Goal: Information Seeking & Learning: Learn about a topic

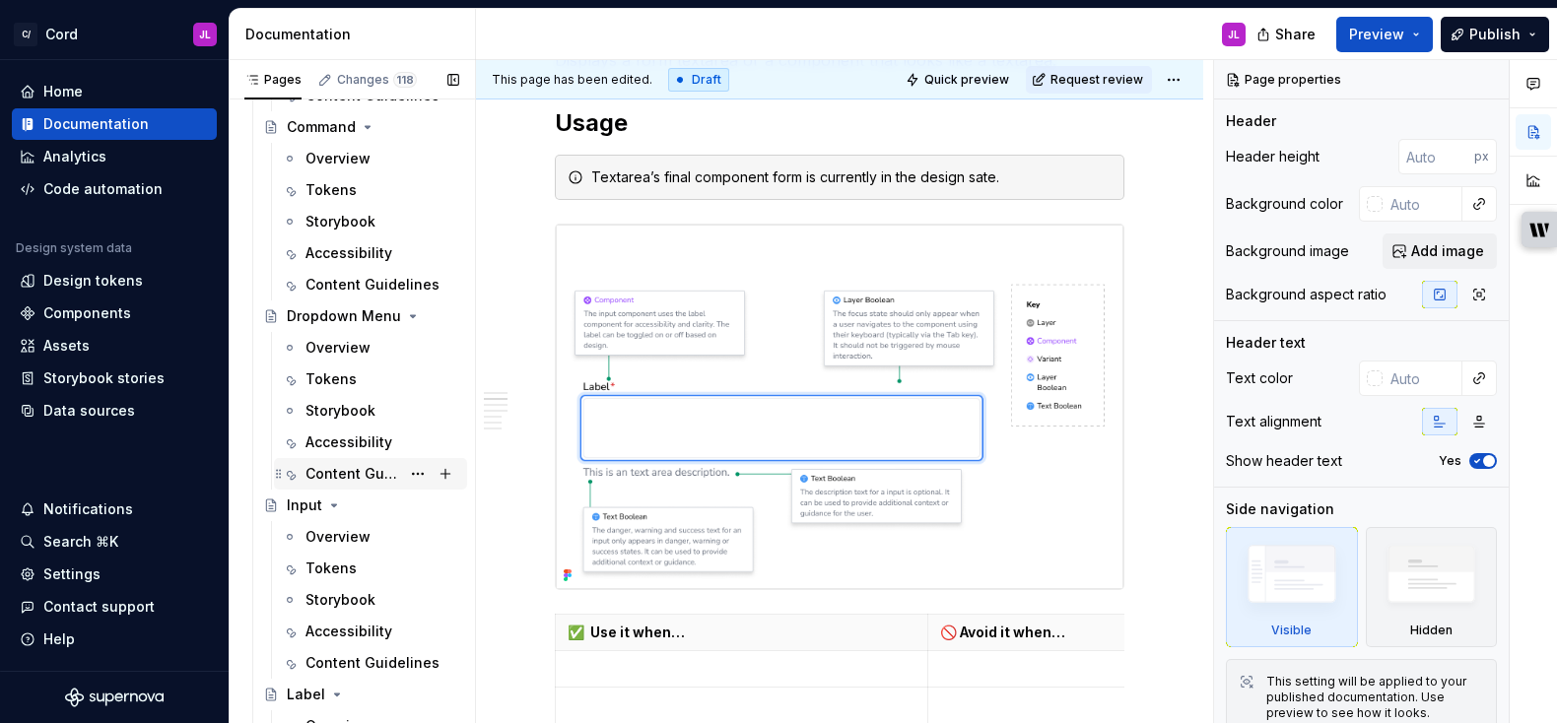
click at [338, 467] on div "Content Guidelines" at bounding box center [352, 474] width 95 height 20
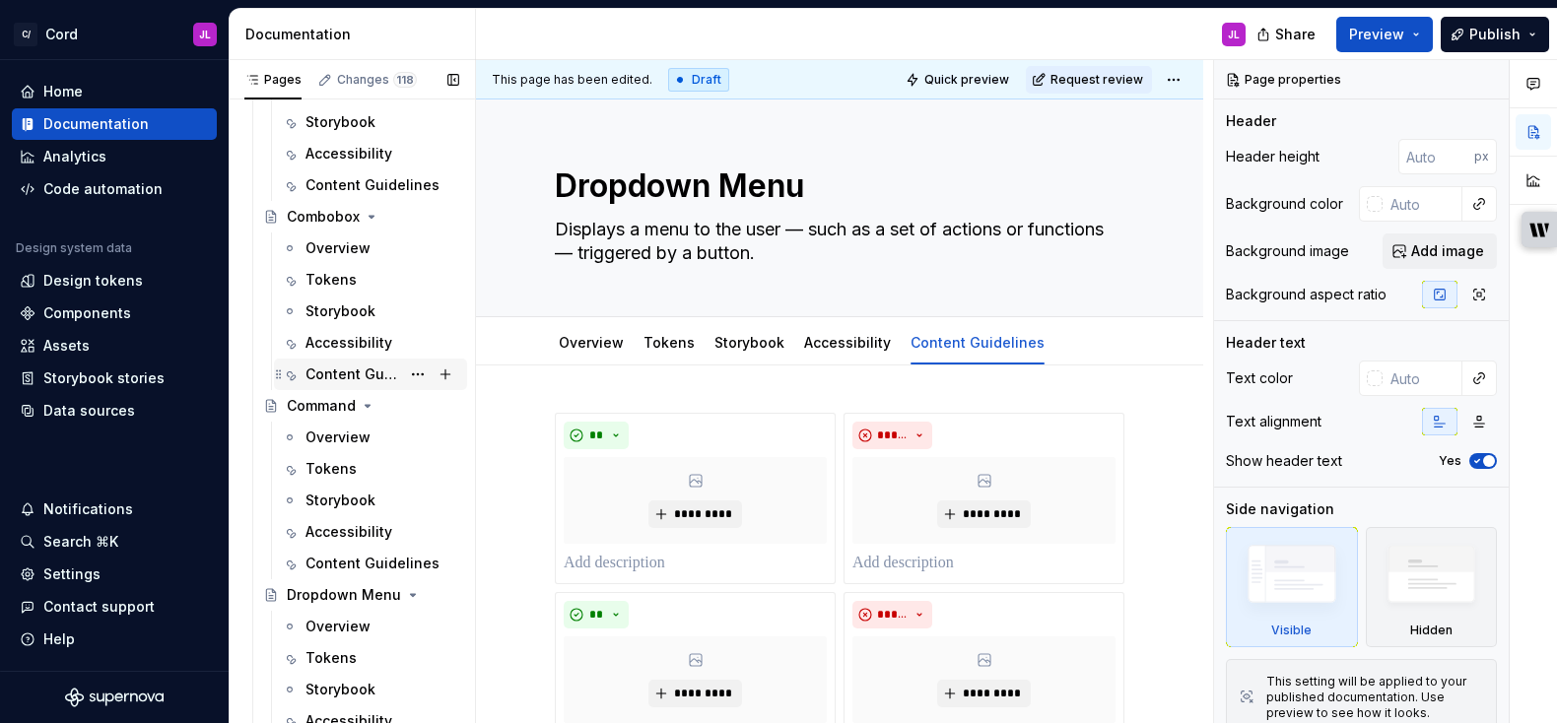
scroll to position [2995, 0]
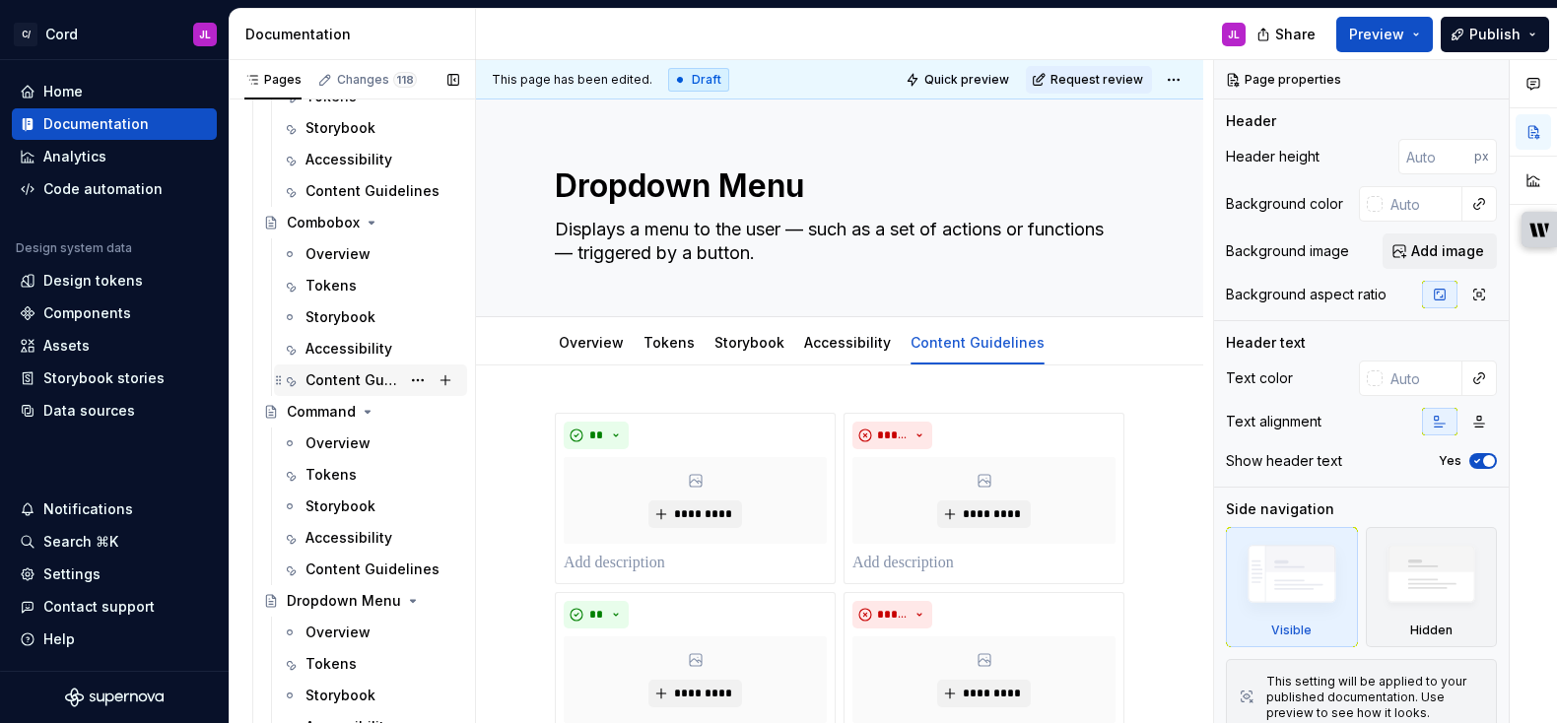
click at [333, 373] on div "Content Guidelines" at bounding box center [352, 381] width 95 height 20
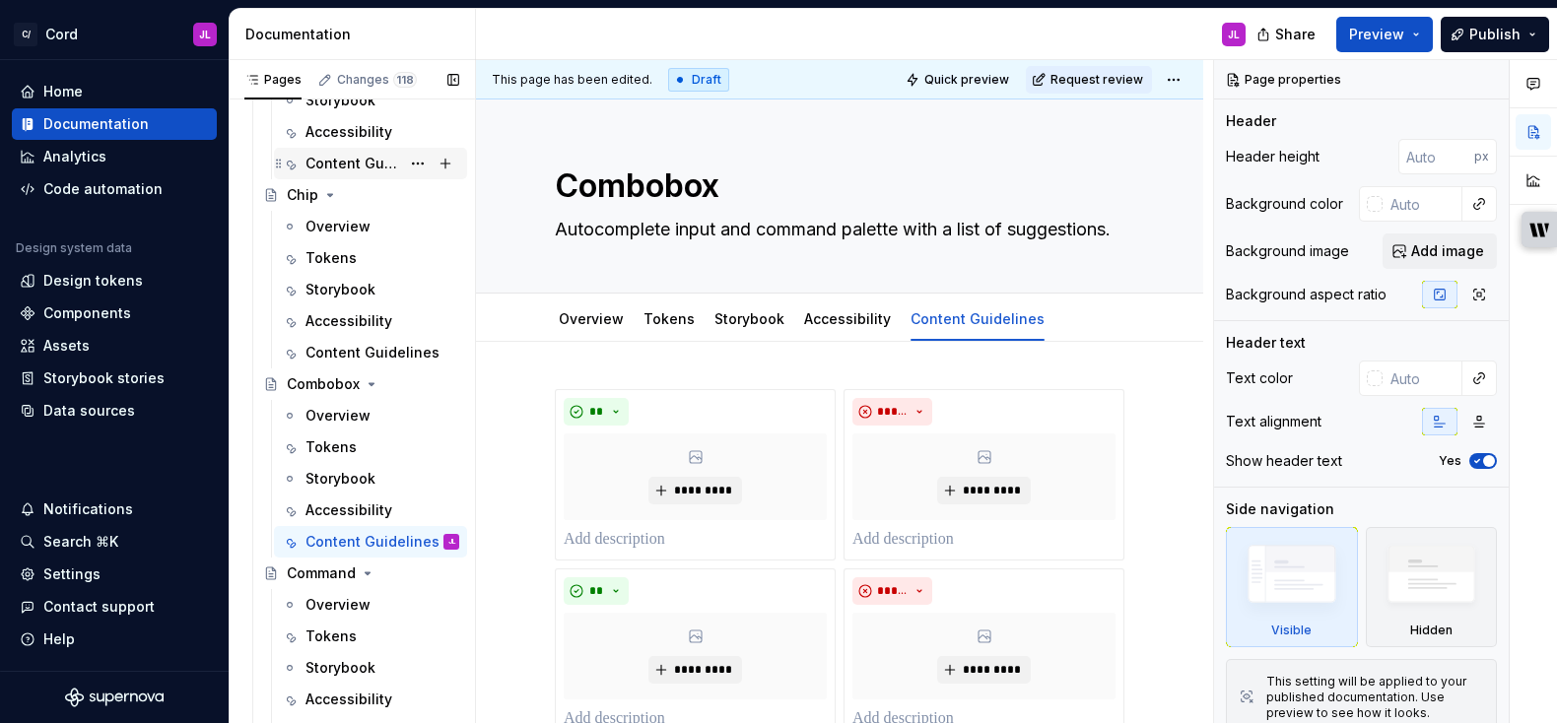
scroll to position [2640, 0]
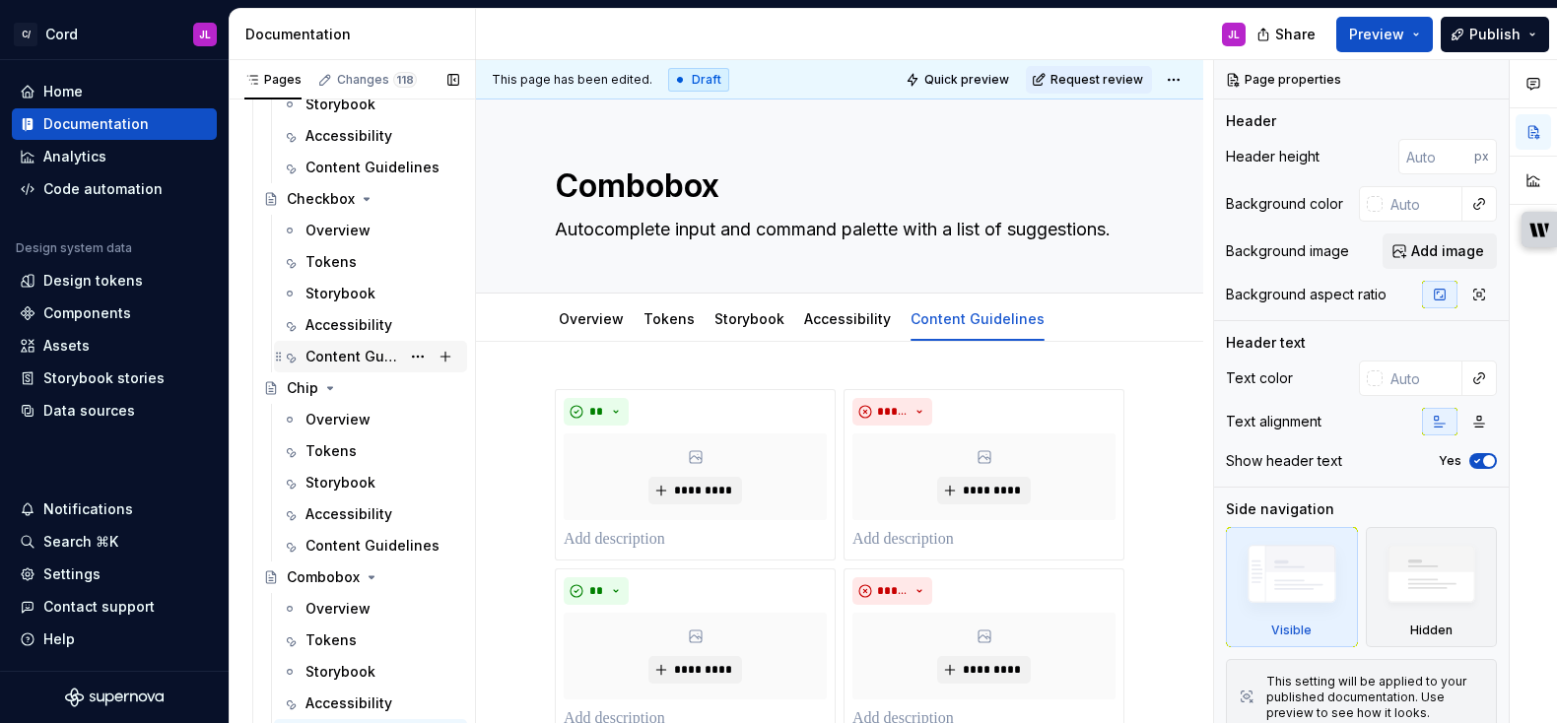
click at [350, 357] on div "Content Guidelines" at bounding box center [352, 357] width 95 height 20
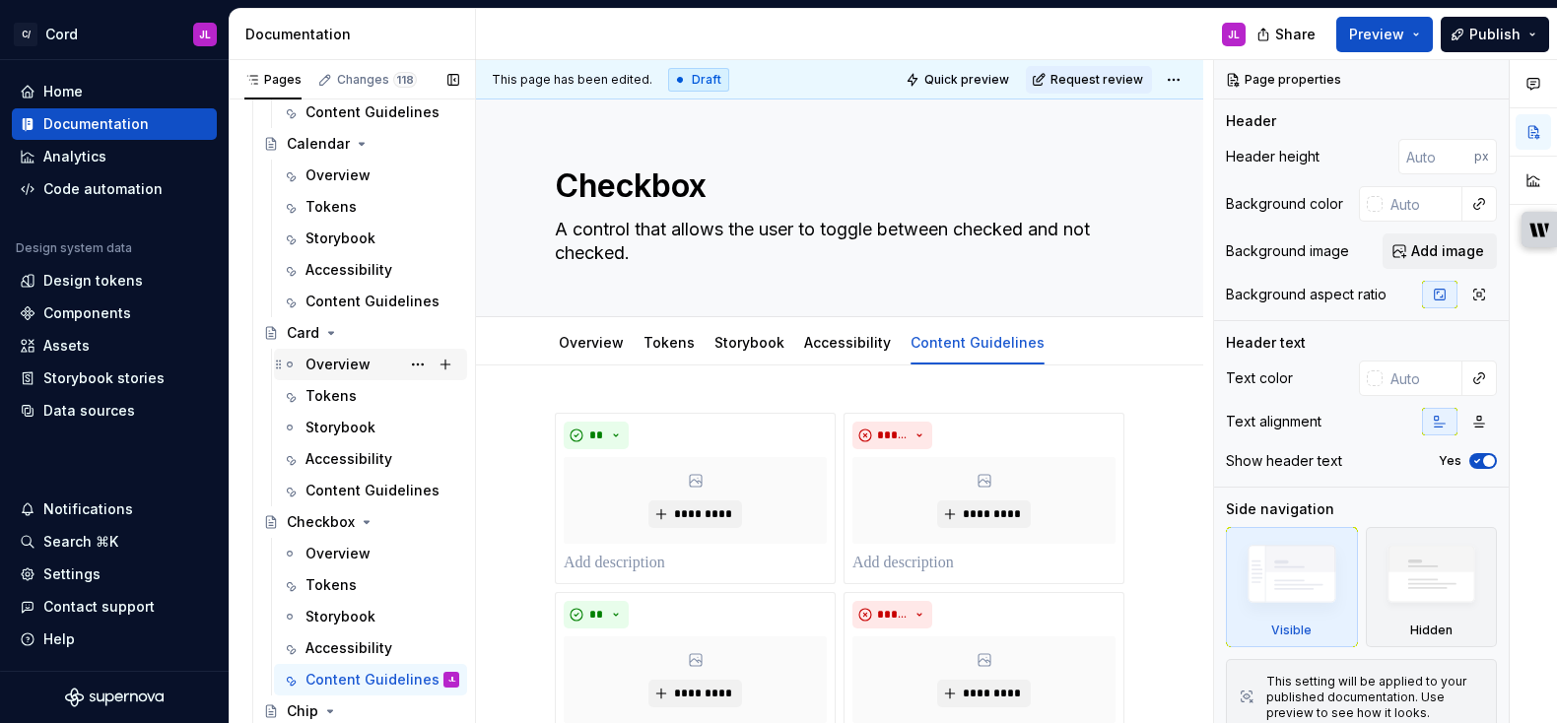
scroll to position [2315, 0]
click at [338, 486] on div "Content Guidelines" at bounding box center [352, 493] width 95 height 20
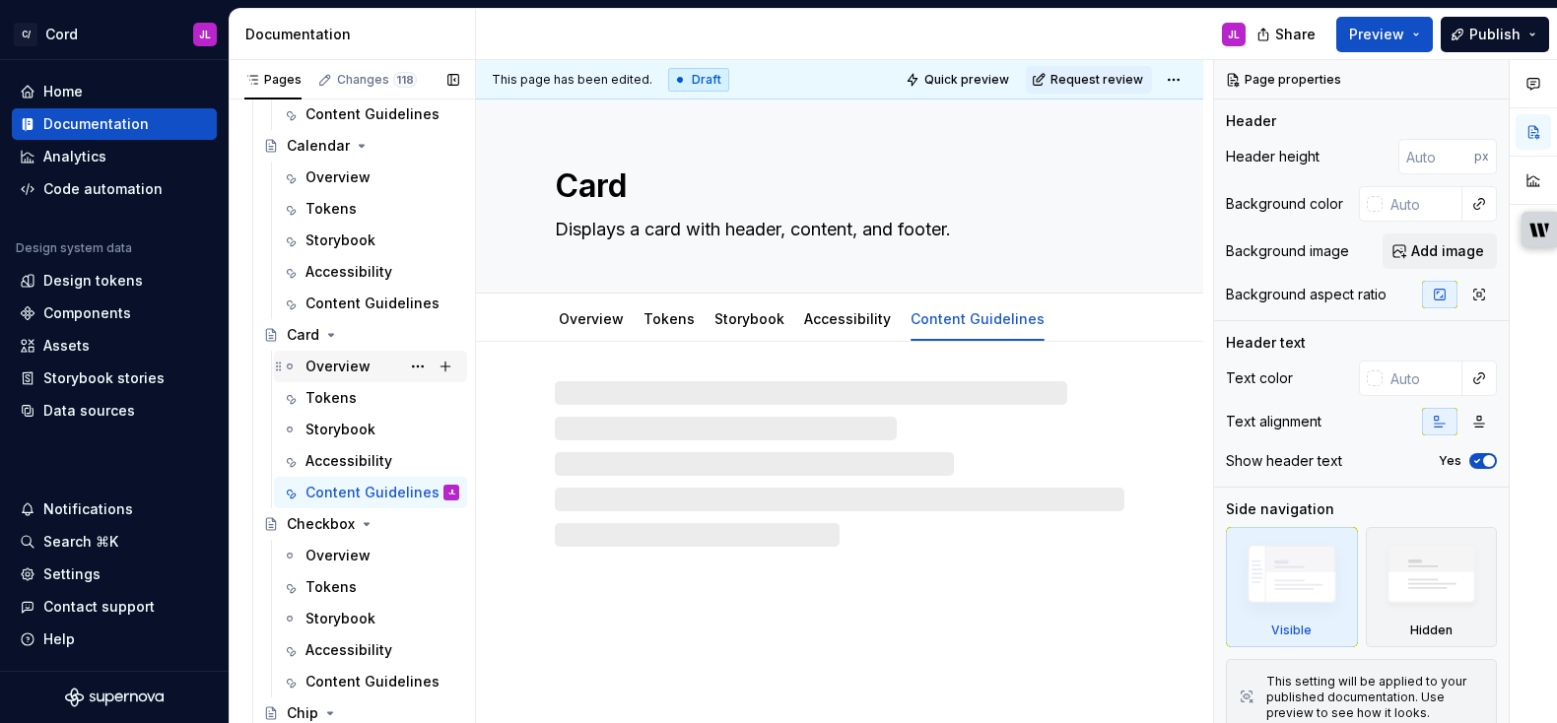
click at [328, 364] on div "Overview" at bounding box center [337, 367] width 65 height 20
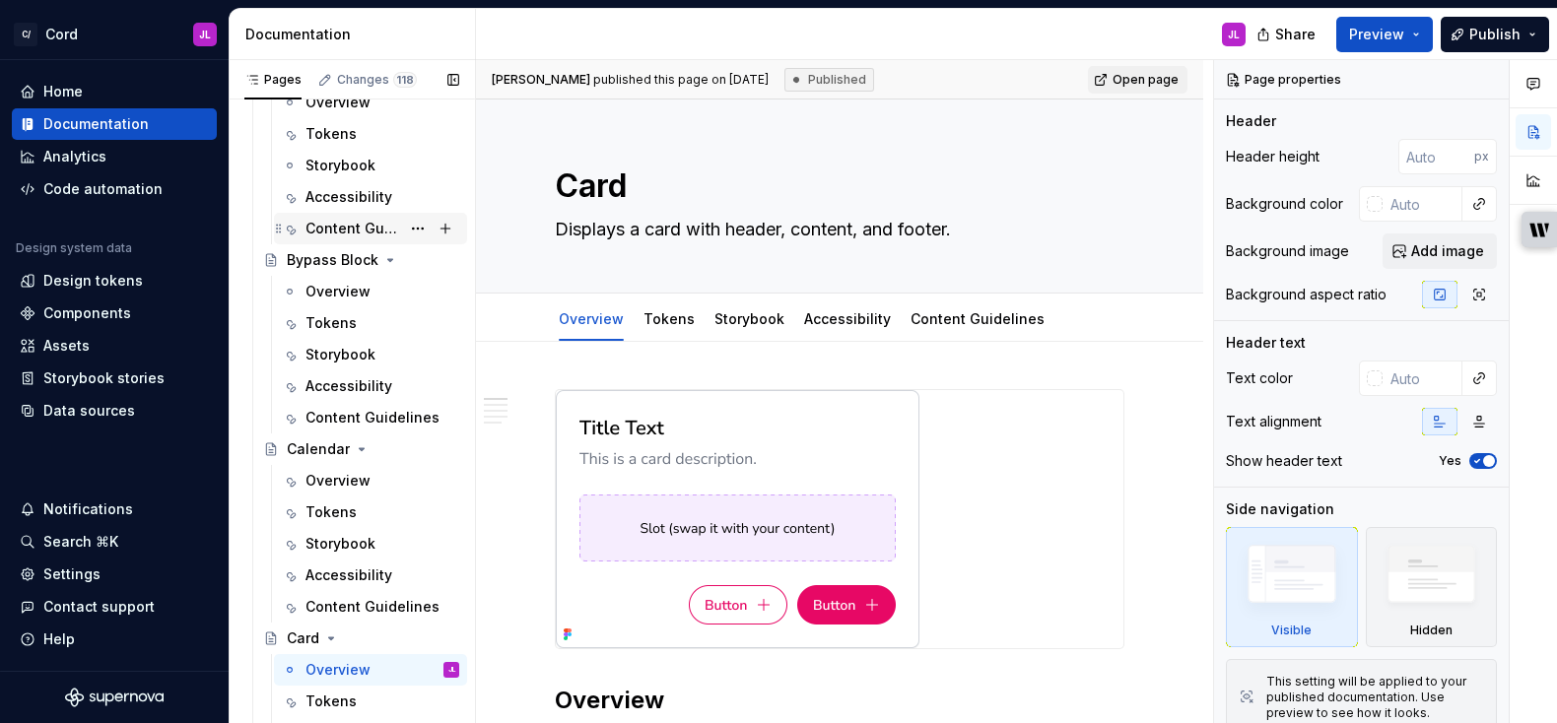
scroll to position [2009, 0]
click at [324, 292] on div "Overview" at bounding box center [337, 294] width 65 height 20
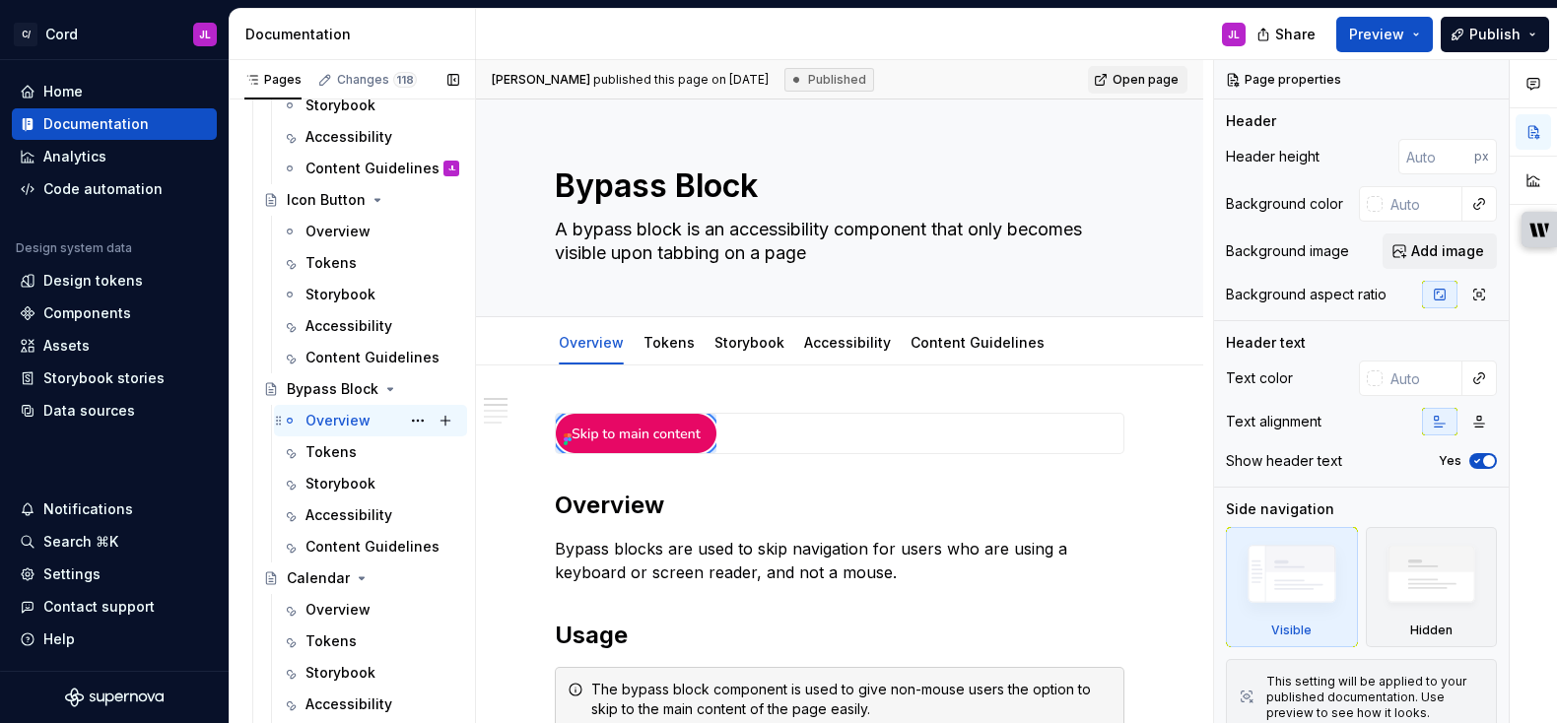
scroll to position [1877, 0]
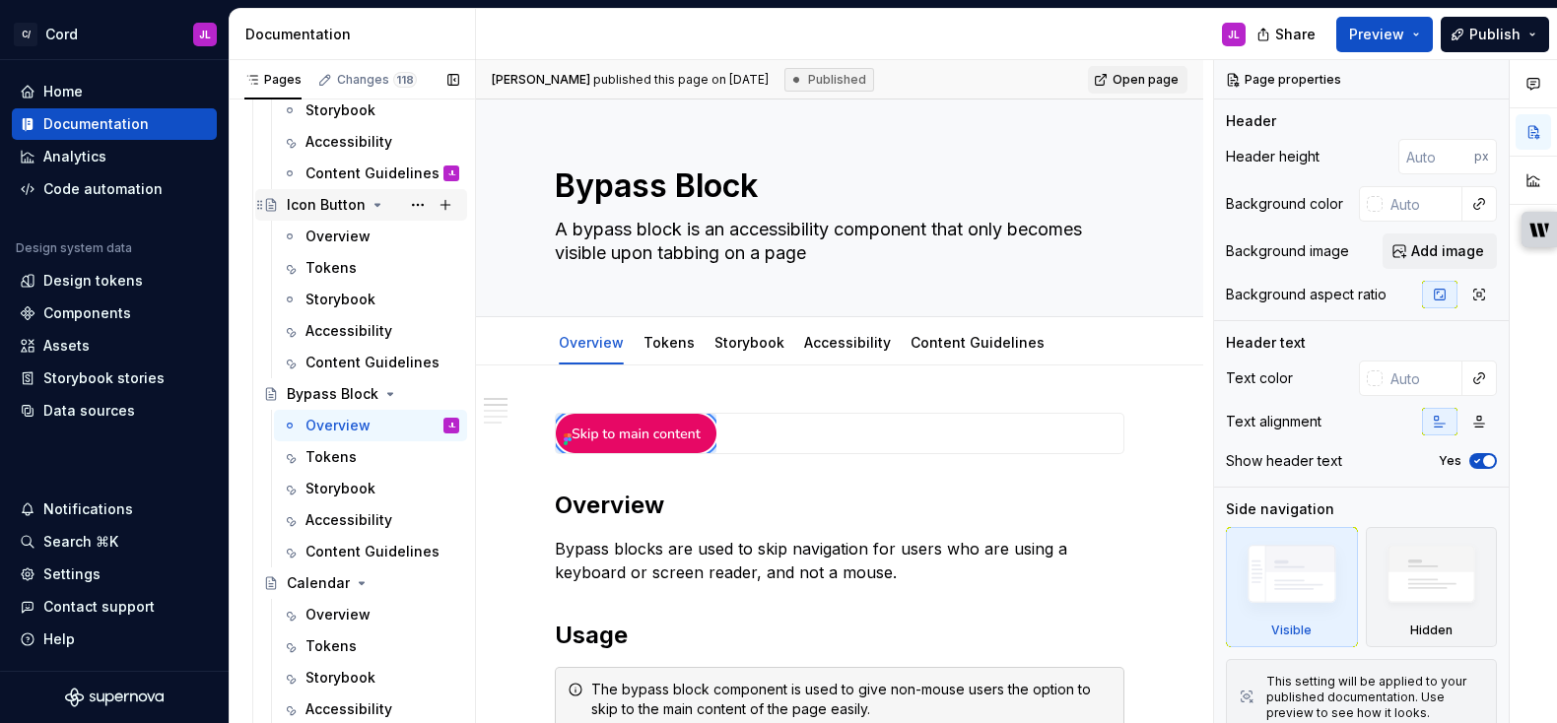
click at [338, 204] on div "Icon Button" at bounding box center [326, 205] width 79 height 20
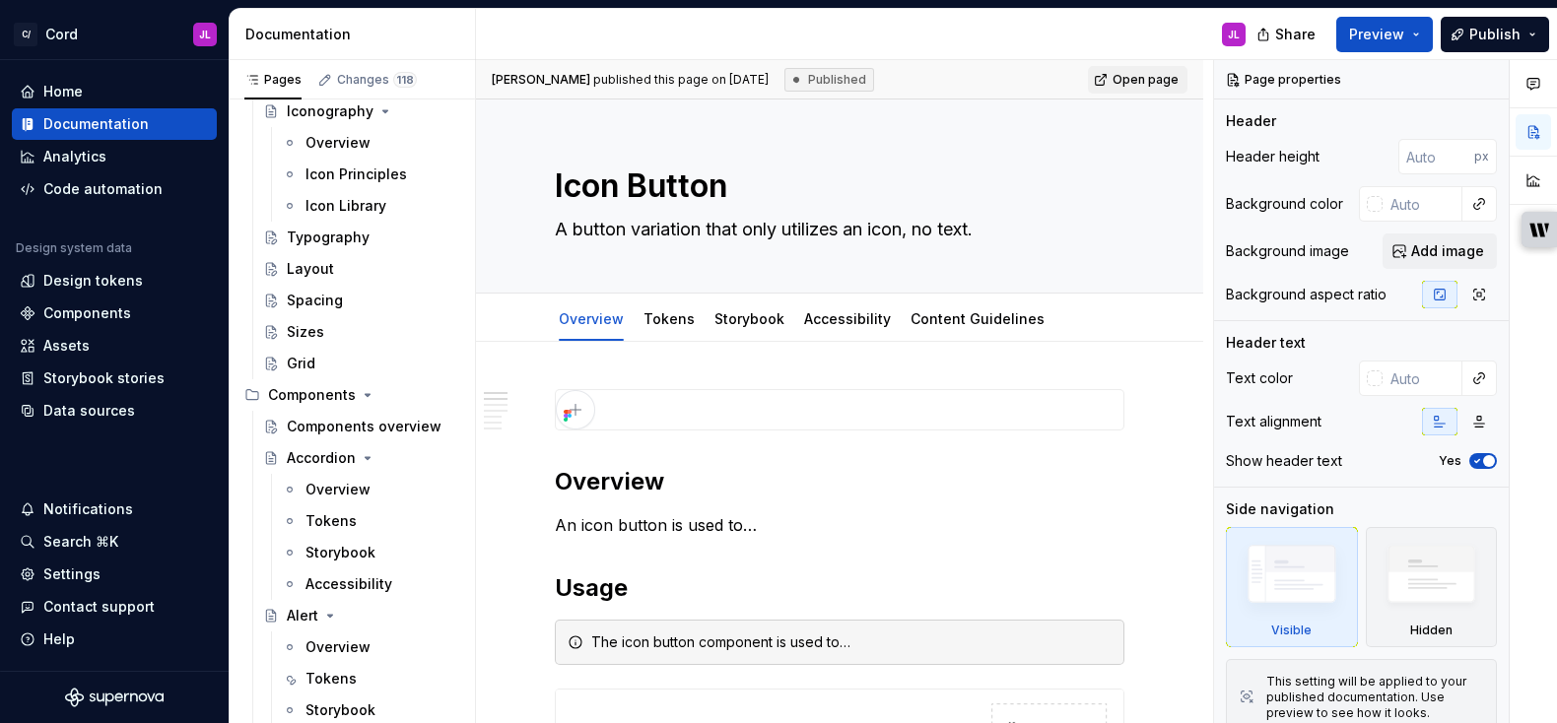
scroll to position [550, 0]
type textarea "*"
